Goal: Find specific page/section: Find specific page/section

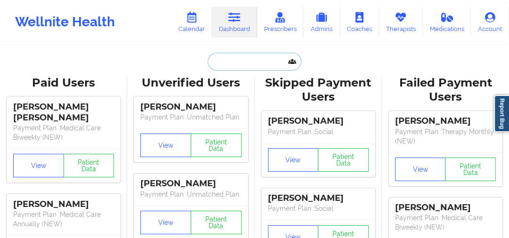
click at [252, 68] on input "text" at bounding box center [254, 62] width 93 height 18
paste input "DASIA"
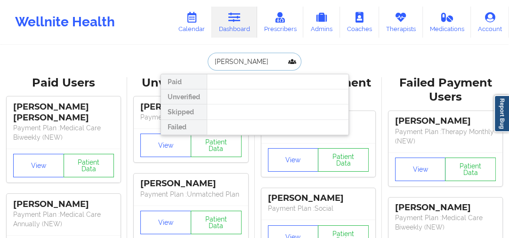
click at [260, 58] on input "[PERSON_NAME]" at bounding box center [254, 62] width 93 height 18
type input "DASIA"
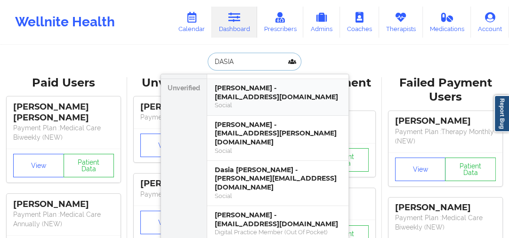
scroll to position [24, 0]
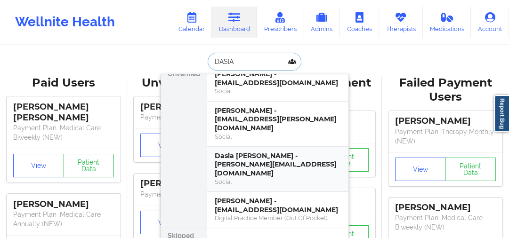
click at [274, 152] on div "Dasia [PERSON_NAME] - [PERSON_NAME][EMAIL_ADDRESS][DOMAIN_NAME]" at bounding box center [278, 165] width 126 height 26
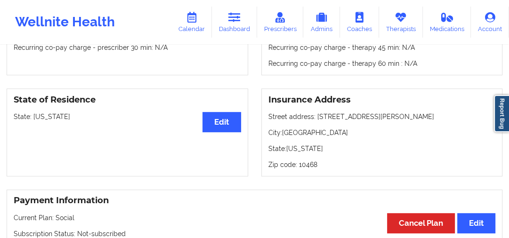
scroll to position [371, 0]
click at [229, 31] on link "Dashboard" at bounding box center [234, 22] width 45 height 31
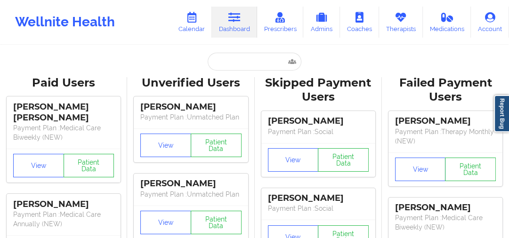
click at [255, 66] on input "text" at bounding box center [254, 62] width 93 height 18
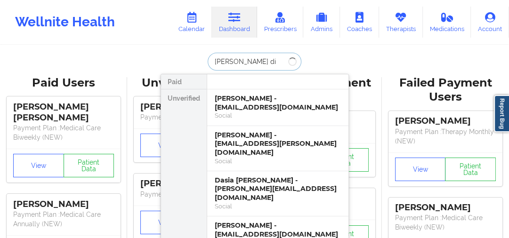
type input "[PERSON_NAME]"
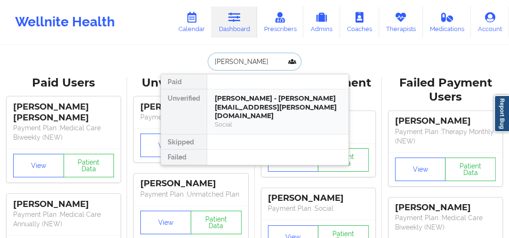
click at [255, 97] on div "[PERSON_NAME] - [PERSON_NAME][EMAIL_ADDRESS][PERSON_NAME][DOMAIN_NAME]" at bounding box center [278, 107] width 126 height 26
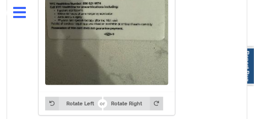
scroll to position [1371, 0]
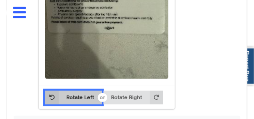
click at [65, 91] on button "Rotate Left" at bounding box center [73, 97] width 57 height 13
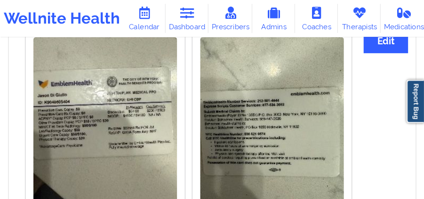
scroll to position [803, 0]
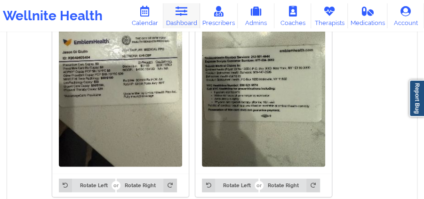
click at [192, 18] on link "Dashboard" at bounding box center [181, 15] width 37 height 25
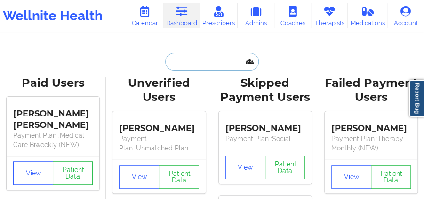
paste input "BIANCA"
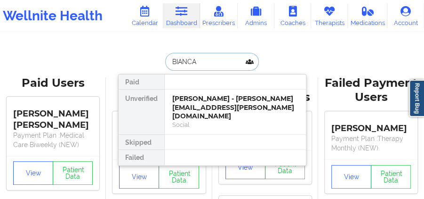
click at [202, 57] on input "BIANCA" at bounding box center [211, 62] width 93 height 18
type input "BIANCA"
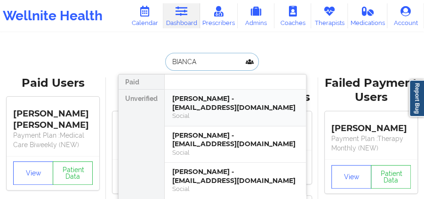
click at [215, 92] on div "[PERSON_NAME] - [EMAIL_ADDRESS][DOMAIN_NAME] Social" at bounding box center [235, 107] width 141 height 37
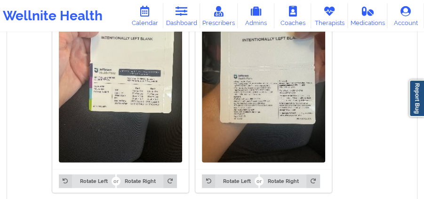
scroll to position [793, 0]
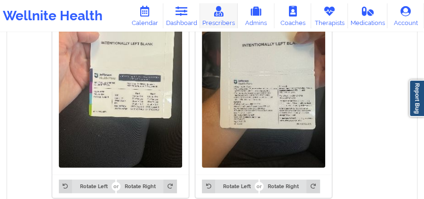
click at [204, 20] on link "Prescribers" at bounding box center [219, 15] width 38 height 25
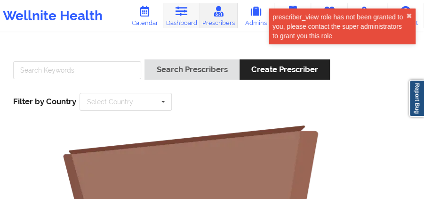
click at [187, 21] on link "Dashboard" at bounding box center [181, 15] width 37 height 25
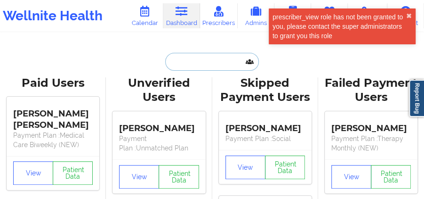
click at [188, 55] on input "text" at bounding box center [211, 62] width 93 height 18
paste input "[PERSON_NAME]"
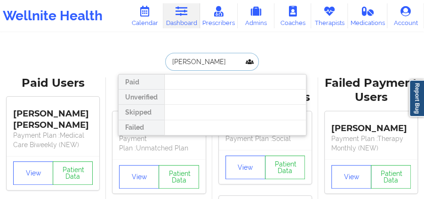
type input "[PERSON_NAME]"
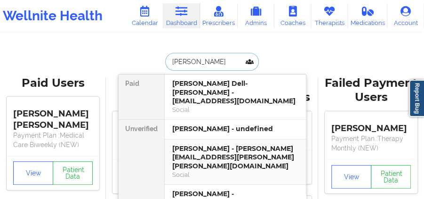
click at [234, 139] on div "[PERSON_NAME] - [PERSON_NAME][EMAIL_ADDRESS][PERSON_NAME][PERSON_NAME][DOMAIN_N…" at bounding box center [235, 161] width 141 height 45
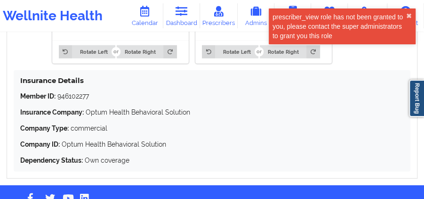
scroll to position [912, 0]
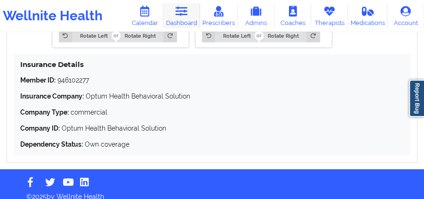
click at [186, 24] on link "Dashboard" at bounding box center [181, 15] width 37 height 25
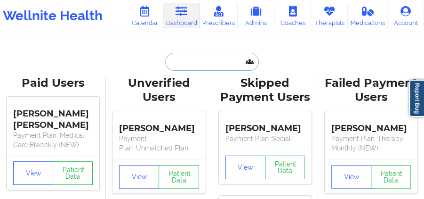
click at [197, 61] on input "text" at bounding box center [211, 62] width 93 height 18
paste input "[PERSON_NAME]"
type input "[PERSON_NAME]"
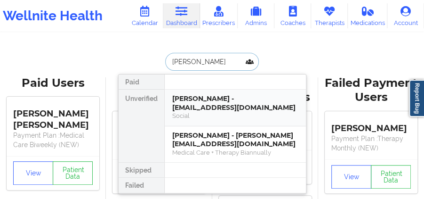
click at [222, 97] on div "[PERSON_NAME] - [EMAIL_ADDRESS][DOMAIN_NAME]" at bounding box center [235, 102] width 126 height 17
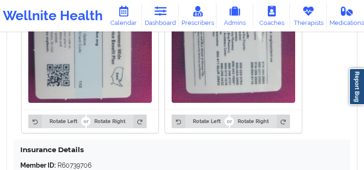
scroll to position [904, 0]
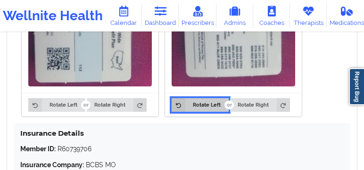
click at [215, 106] on button "Rotate Left" at bounding box center [199, 104] width 57 height 13
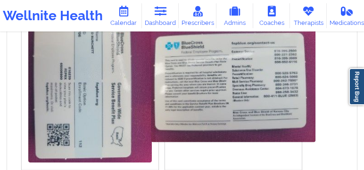
scroll to position [826, 0]
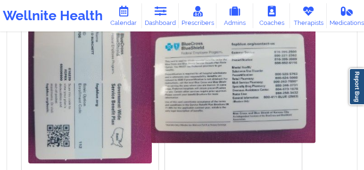
click at [209, 82] on img at bounding box center [233, 81] width 164 height 123
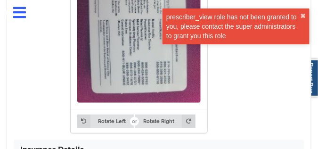
scroll to position [1341, 0]
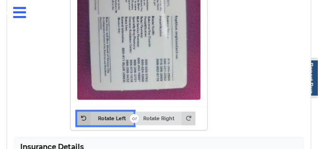
click at [115, 119] on button "Rotate Left" at bounding box center [105, 118] width 57 height 13
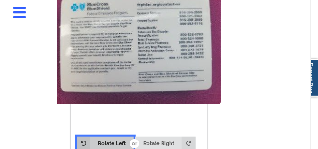
scroll to position [1315, 0]
